Goal: Task Accomplishment & Management: Complete application form

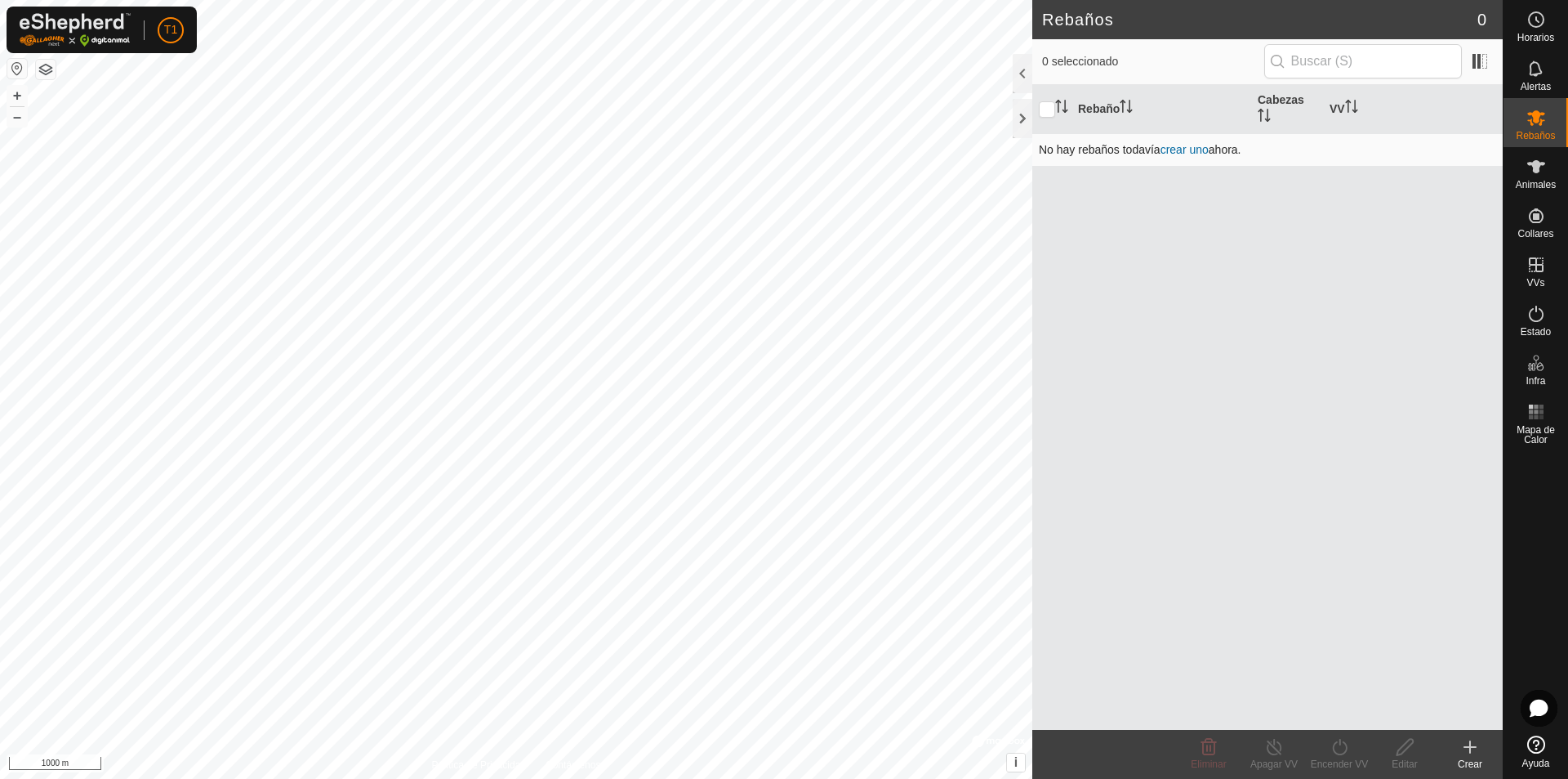
click at [758, 148] on link "crear uno" at bounding box center [1184, 149] width 48 height 13
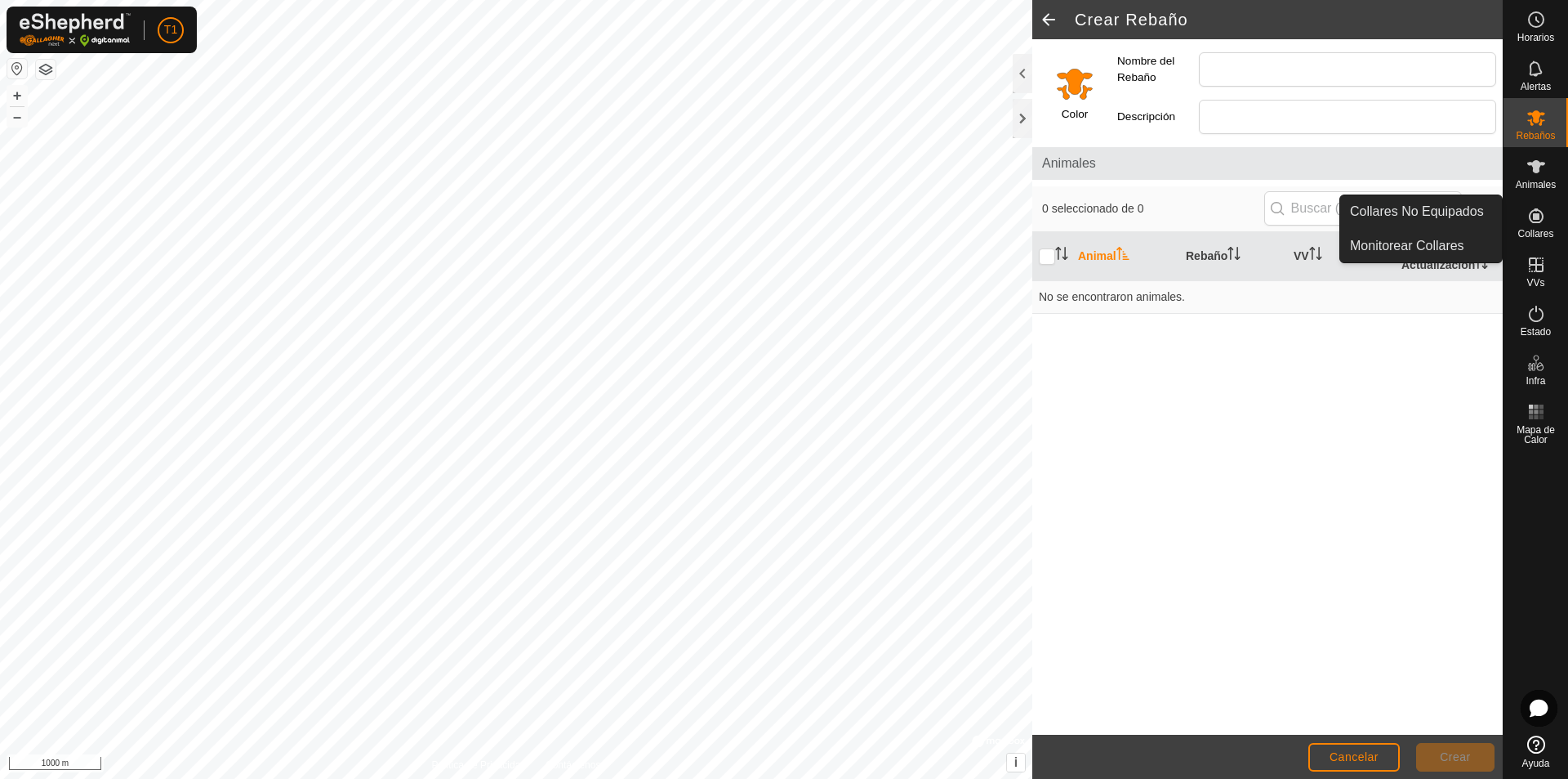
click at [758, 223] on icon at bounding box center [1537, 216] width 15 height 15
click at [758, 220] on link "Collares No Equipados" at bounding box center [1421, 212] width 161 height 33
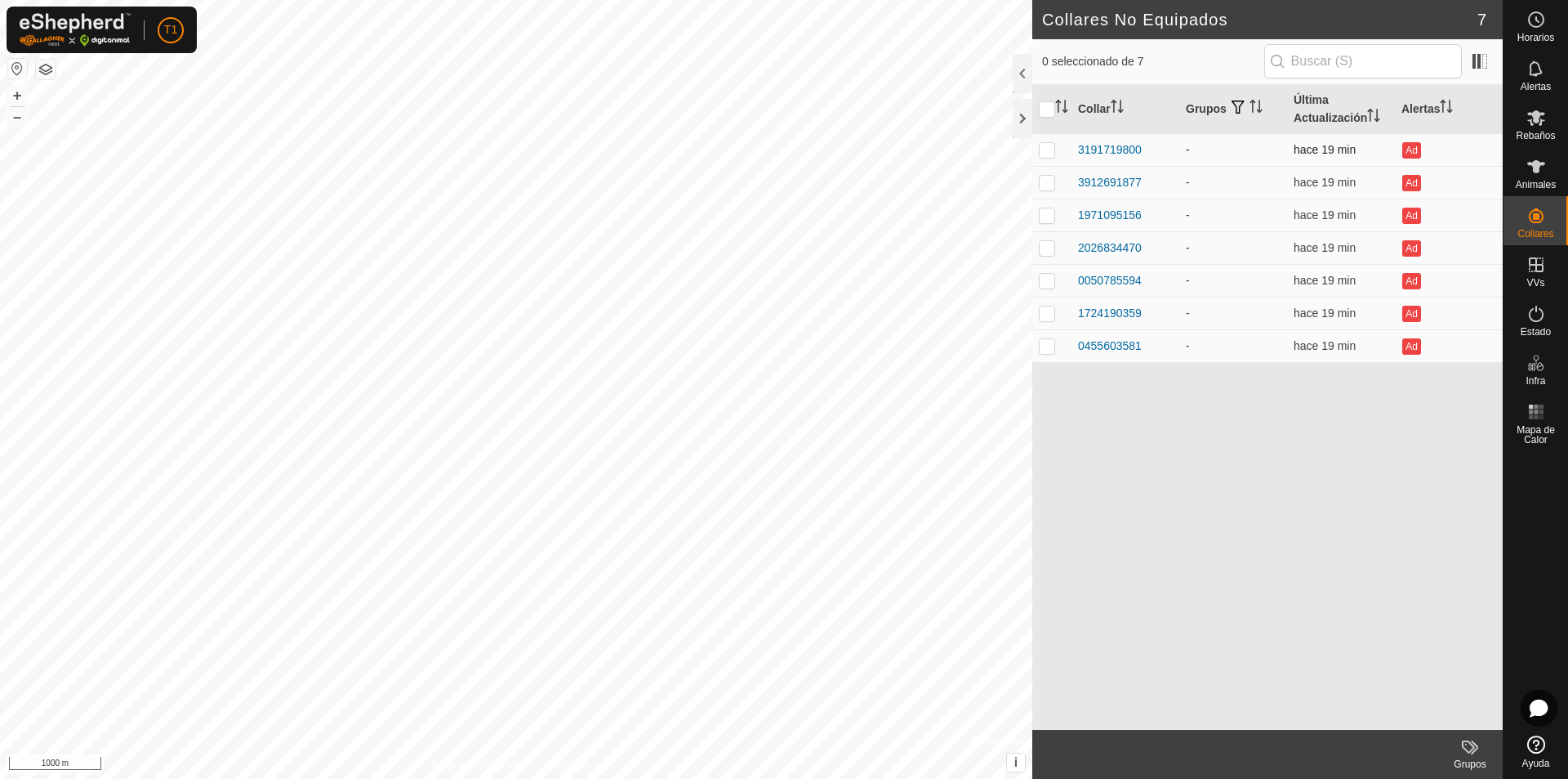
click at [758, 150] on p-checkbox at bounding box center [1047, 149] width 16 height 13
checkbox input "true"
click at [758, 152] on div "3191719800" at bounding box center [1109, 149] width 63 height 17
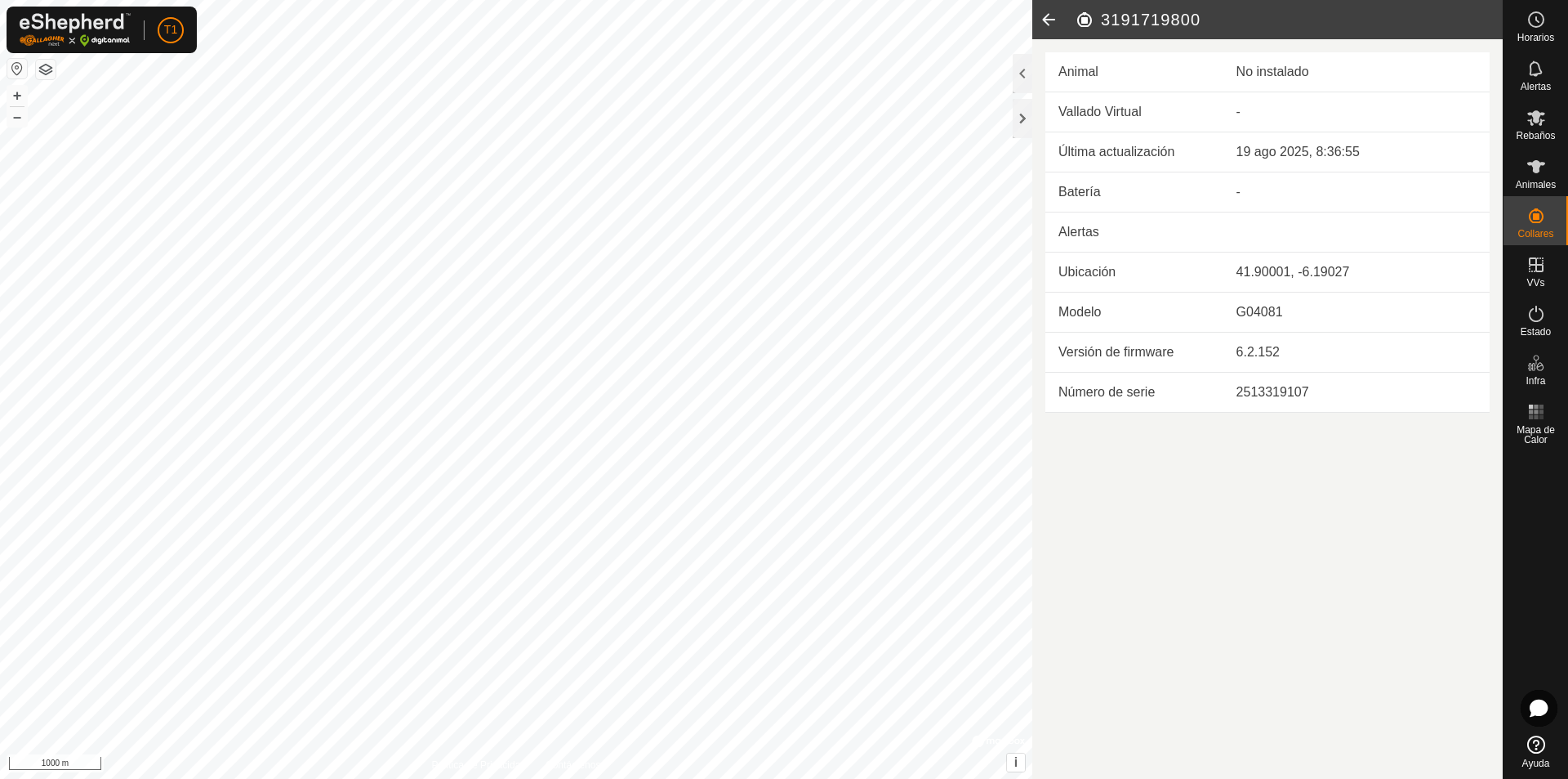
click at [758, 525] on article "3191719800 Animal No instalado Vallado Virtual - Última actualización 19 ago 20…" at bounding box center [1267, 389] width 470 height 779
click at [758, 227] on es-neckbands-svg-icon at bounding box center [1537, 216] width 30 height 26
click at [758, 176] on icon at bounding box center [1537, 167] width 20 height 20
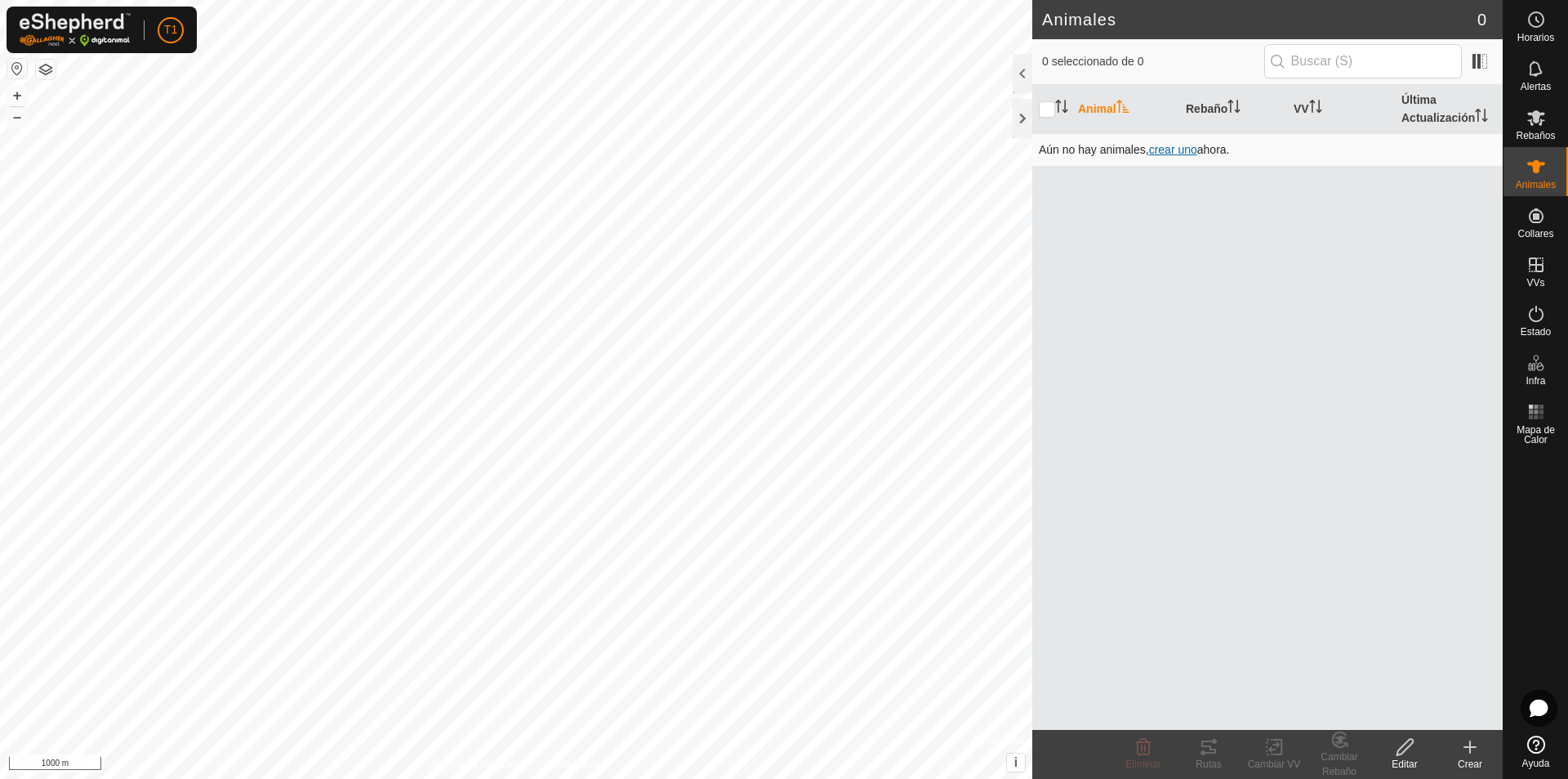
click at [758, 153] on span "crear uno" at bounding box center [1173, 149] width 48 height 13
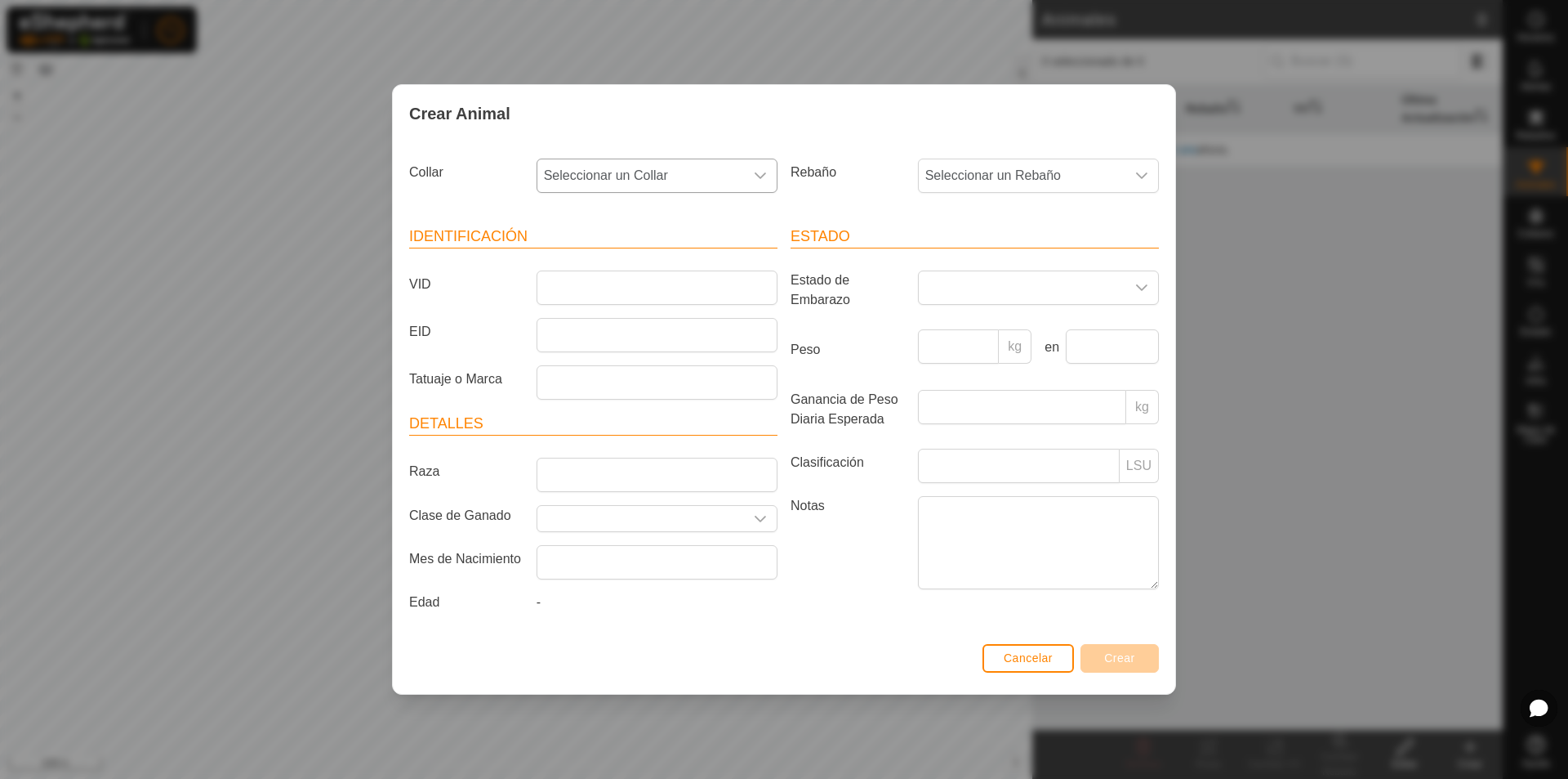
click at [752, 175] on div "dropdown trigger" at bounding box center [761, 176] width 33 height 33
click at [758, 670] on button "Cancelar" at bounding box center [1027, 658] width 91 height 29
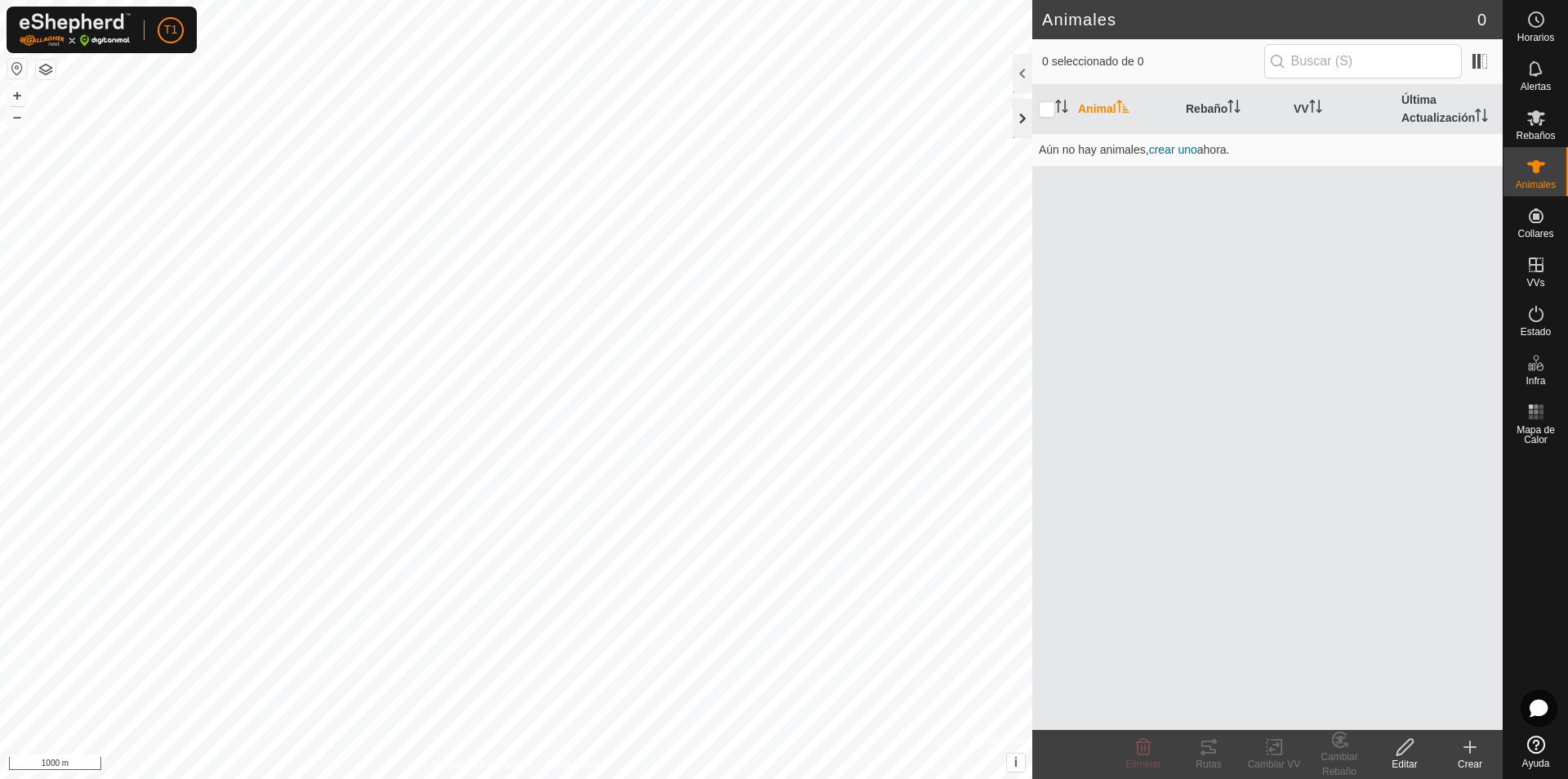
click at [758, 115] on div at bounding box center [1023, 119] width 20 height 40
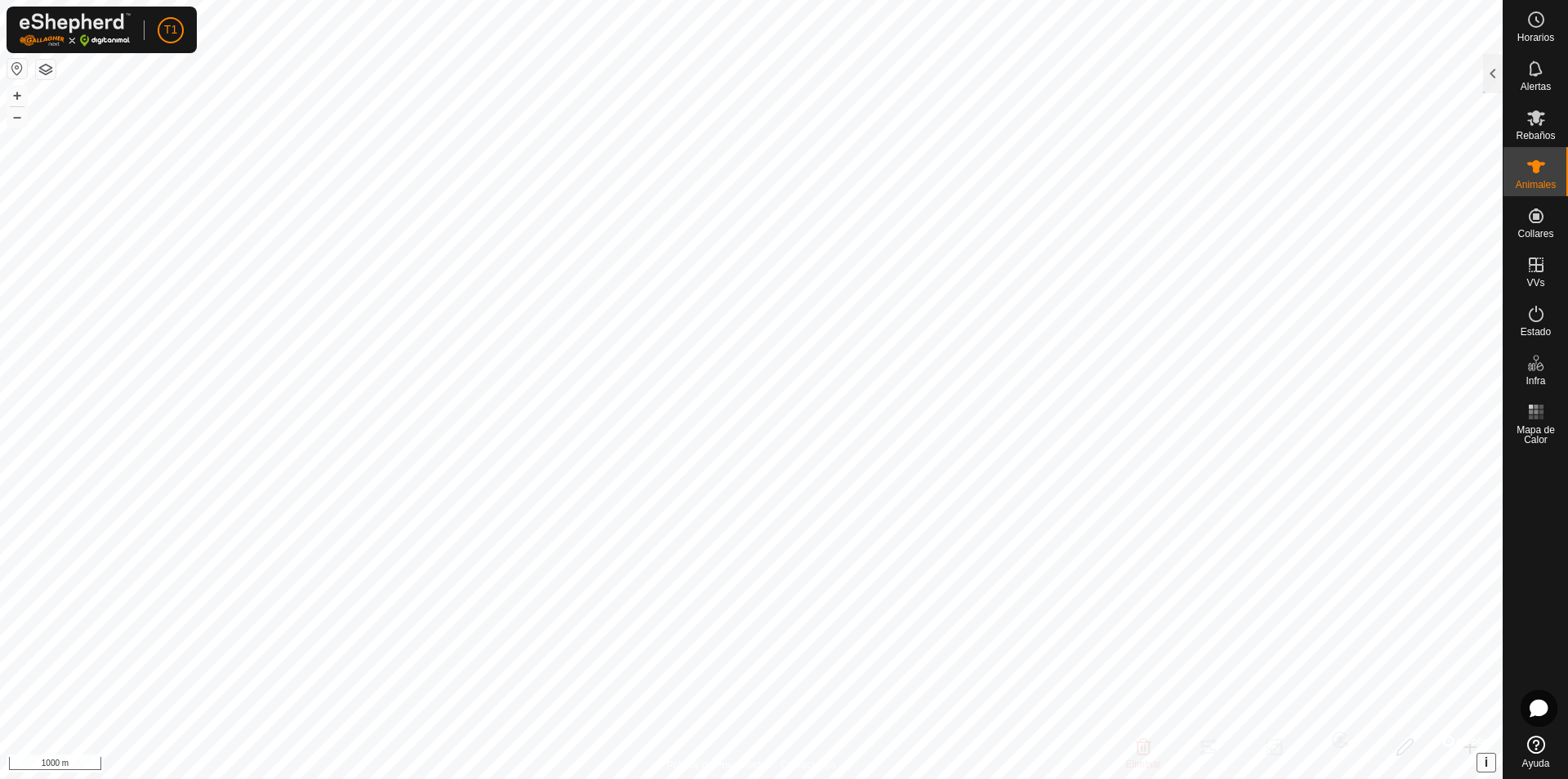
click at [758, 755] on span "i" at bounding box center [1486, 762] width 3 height 14
click at [758, 745] on icon at bounding box center [1537, 744] width 18 height 18
